Goal: Transaction & Acquisition: Download file/media

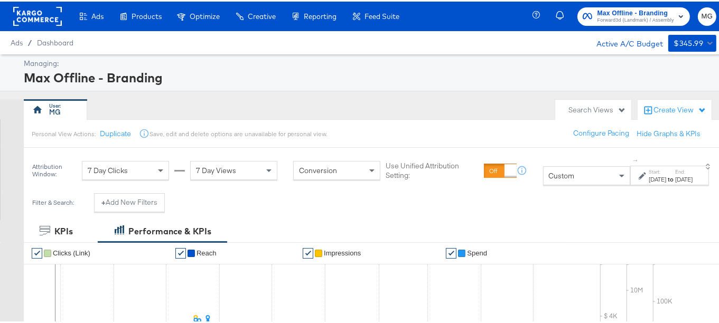
click at [650, 22] on span "Forward3d (Landmark) / Assembly" at bounding box center [635, 19] width 77 height 8
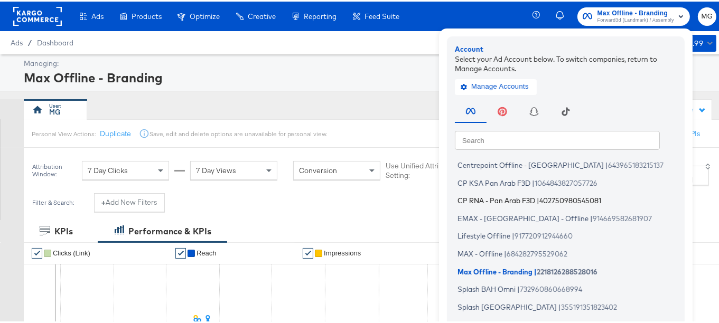
click at [516, 204] on li "CP RNA - Pan Arab F3D | 402750980545081" at bounding box center [568, 199] width 227 height 15
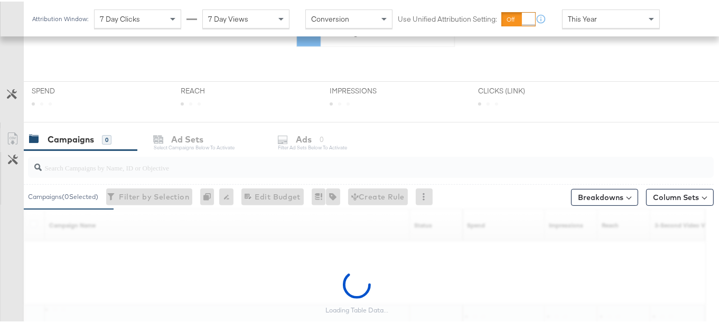
scroll to position [314, 0]
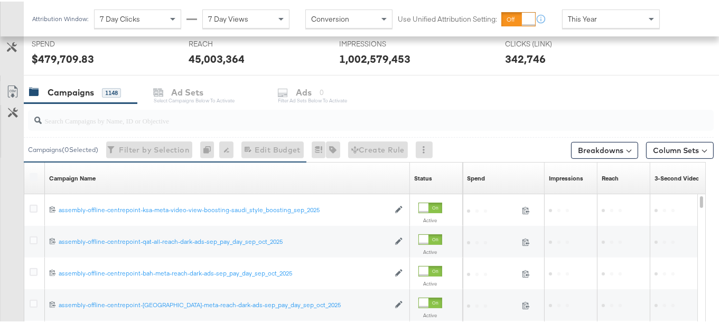
click at [128, 123] on input "search" at bounding box center [347, 115] width 611 height 21
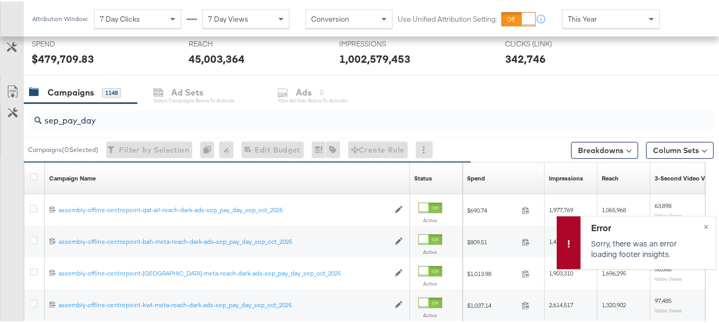
click at [45, 118] on input "sep_pay_day" at bounding box center [347, 115] width 611 height 21
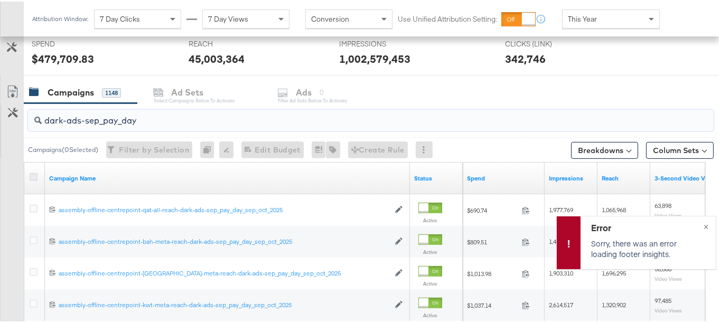
type input "dark-ads-sep_pay_day"
click at [32, 174] on icon at bounding box center [34, 176] width 8 height 8
click at [0, 0] on input "checkbox" at bounding box center [0, 0] width 0 height 0
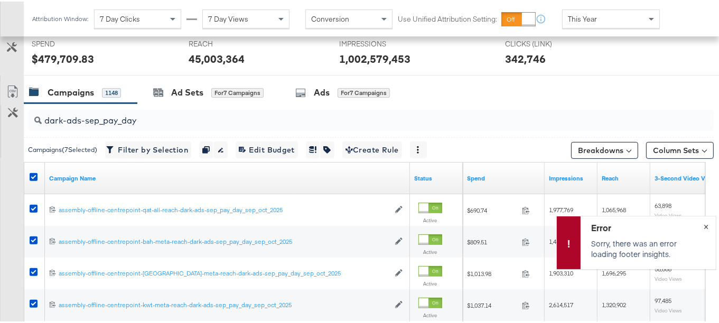
click at [696, 221] on button "×" at bounding box center [706, 224] width 20 height 19
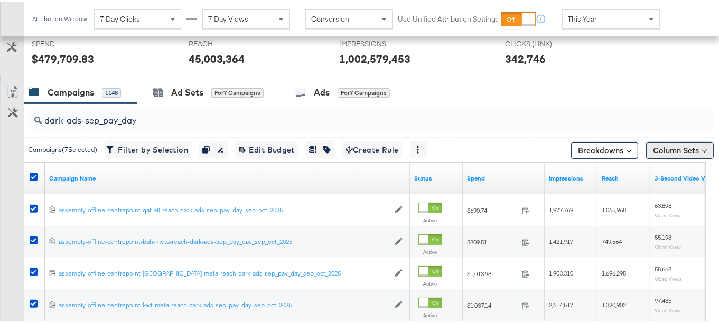
click at [679, 151] on button "Column Sets" at bounding box center [680, 148] width 68 height 17
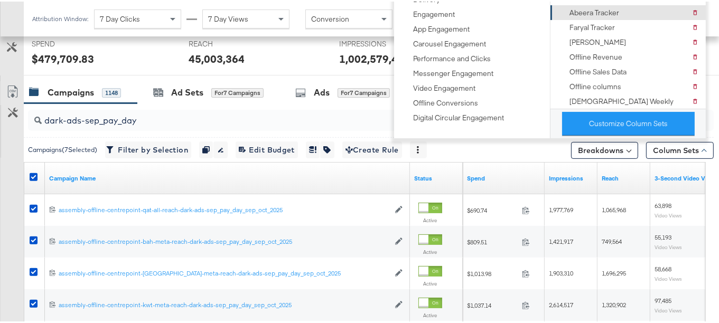
click at [602, 12] on div "Abeera Tracker" at bounding box center [594, 11] width 50 height 10
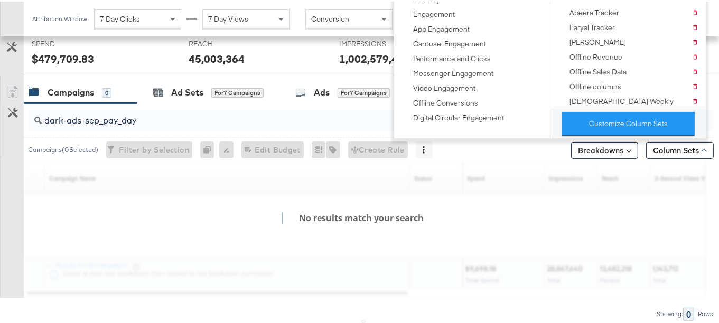
click at [717, 160] on div "KPIs Performance & KPIs Customize KPIs ✔ Clicks (Link) ✔ Reach ✔ Impressions ✔ …" at bounding box center [363, 129] width 727 height 471
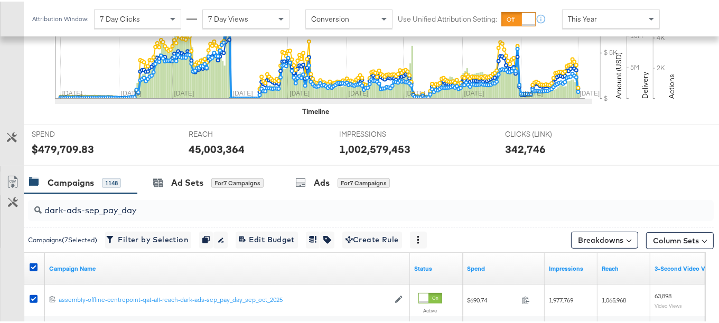
scroll to position [403, 0]
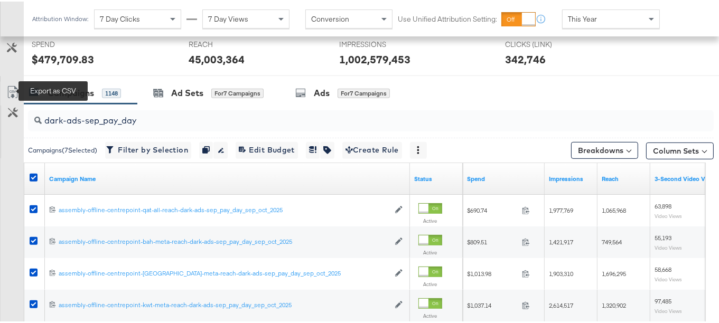
click at [8, 90] on icon at bounding box center [12, 90] width 13 height 13
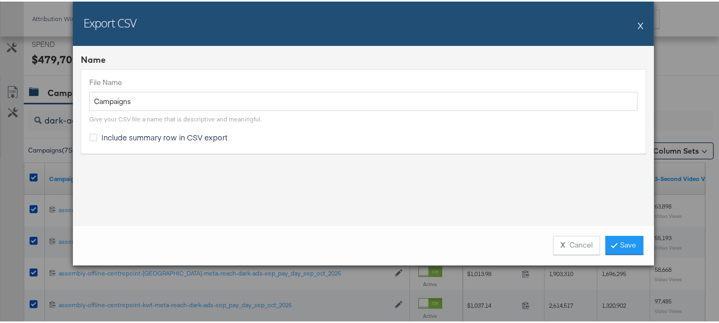
click at [135, 140] on div "Include summary row in CSV export" at bounding box center [166, 135] width 130 height 11
click at [0, 0] on input "Include summary row in CSV export" at bounding box center [0, 0] width 0 height 0
click at [571, 248] on button "X Cancel" at bounding box center [576, 243] width 47 height 19
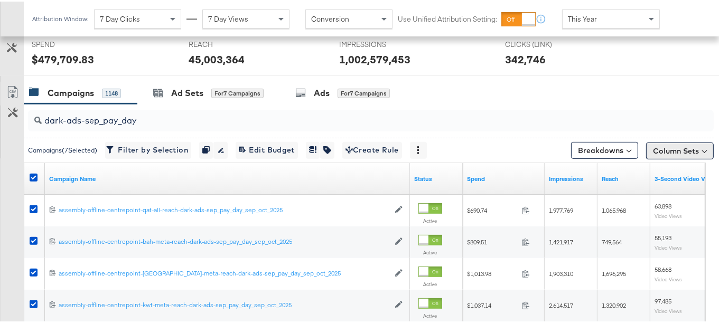
click at [670, 149] on button "Column Sets" at bounding box center [680, 149] width 68 height 17
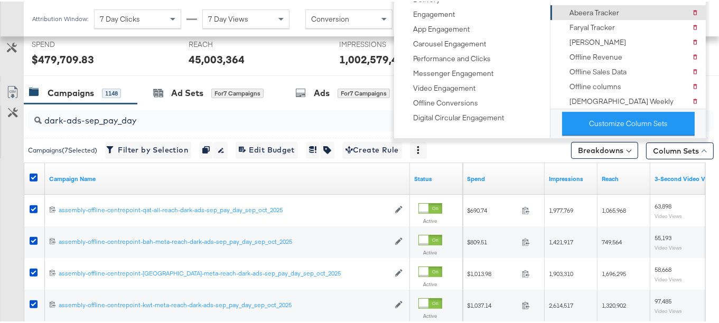
click at [615, 9] on div "Abeera Tracker" at bounding box center [594, 11] width 50 height 10
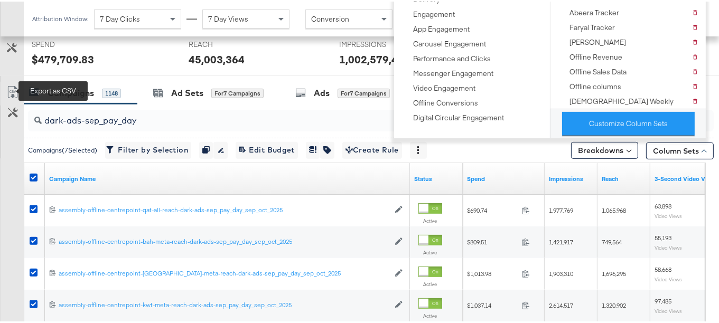
click at [12, 90] on icon at bounding box center [12, 90] width 13 height 13
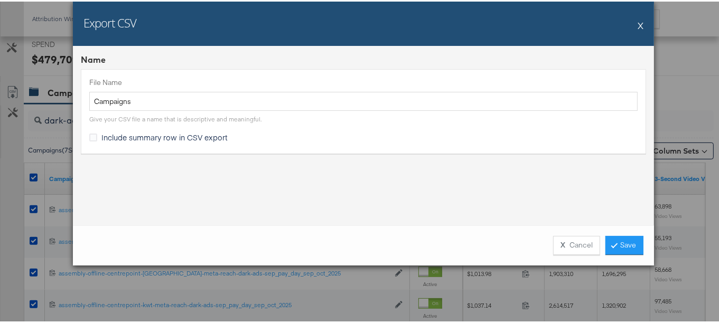
click at [128, 137] on span "Include summary row in CSV export" at bounding box center [164, 135] width 126 height 11
click at [0, 0] on input "Include summary row in CSV export" at bounding box center [0, 0] width 0 height 0
click at [633, 240] on link "Save" at bounding box center [624, 243] width 38 height 19
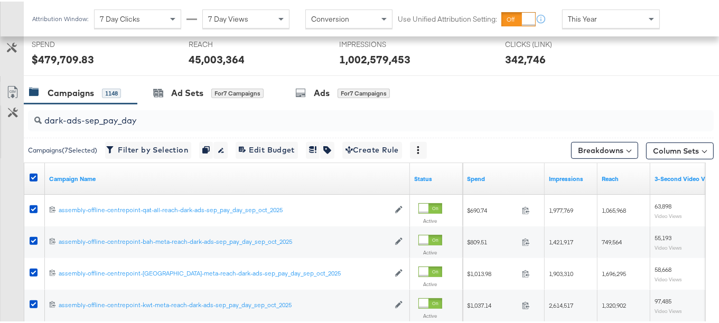
click at [188, 115] on input "dark-ads-sep_pay_day" at bounding box center [347, 115] width 611 height 21
